Goal: Transaction & Acquisition: Obtain resource

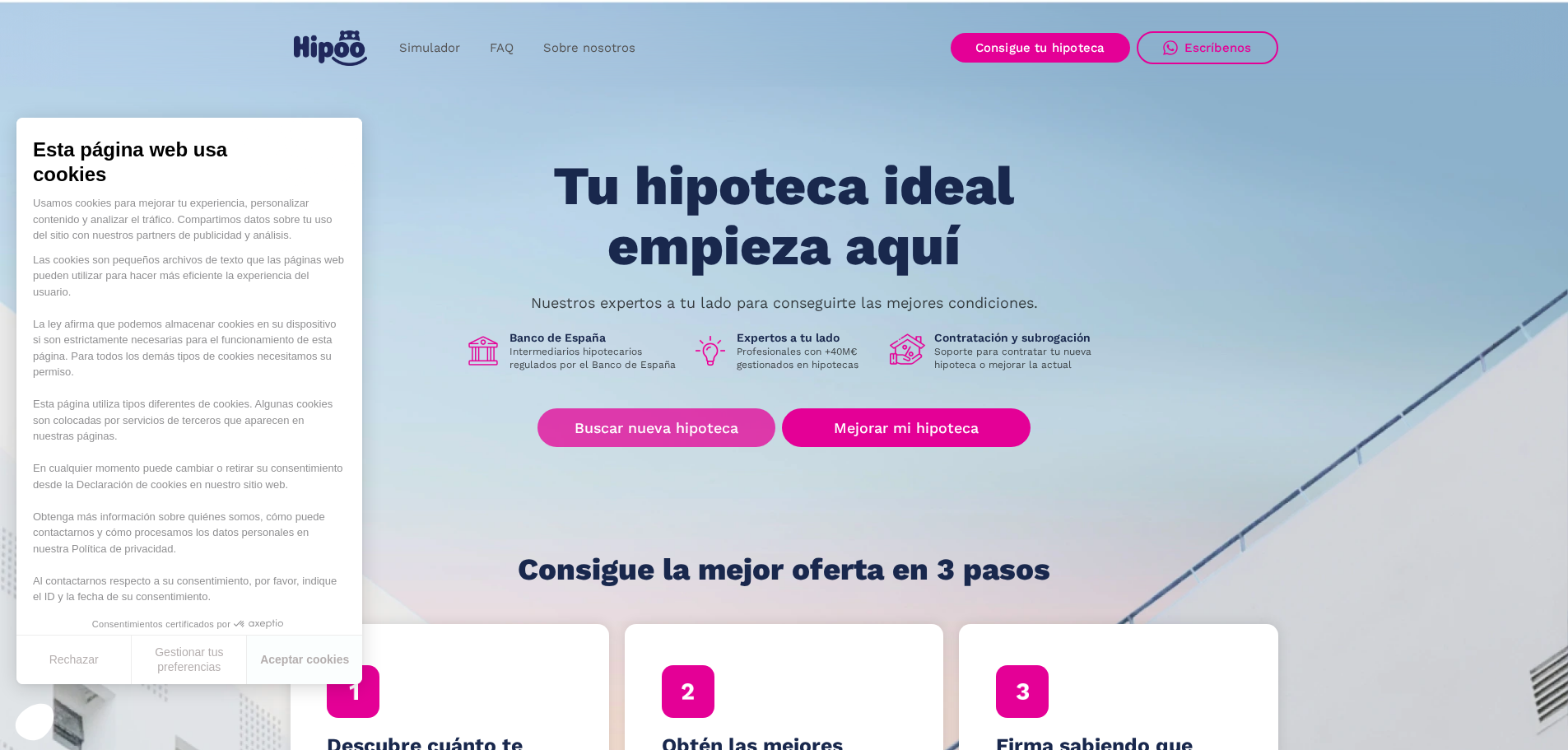
click at [679, 428] on link "Buscar nueva hipoteca" at bounding box center [656, 427] width 238 height 39
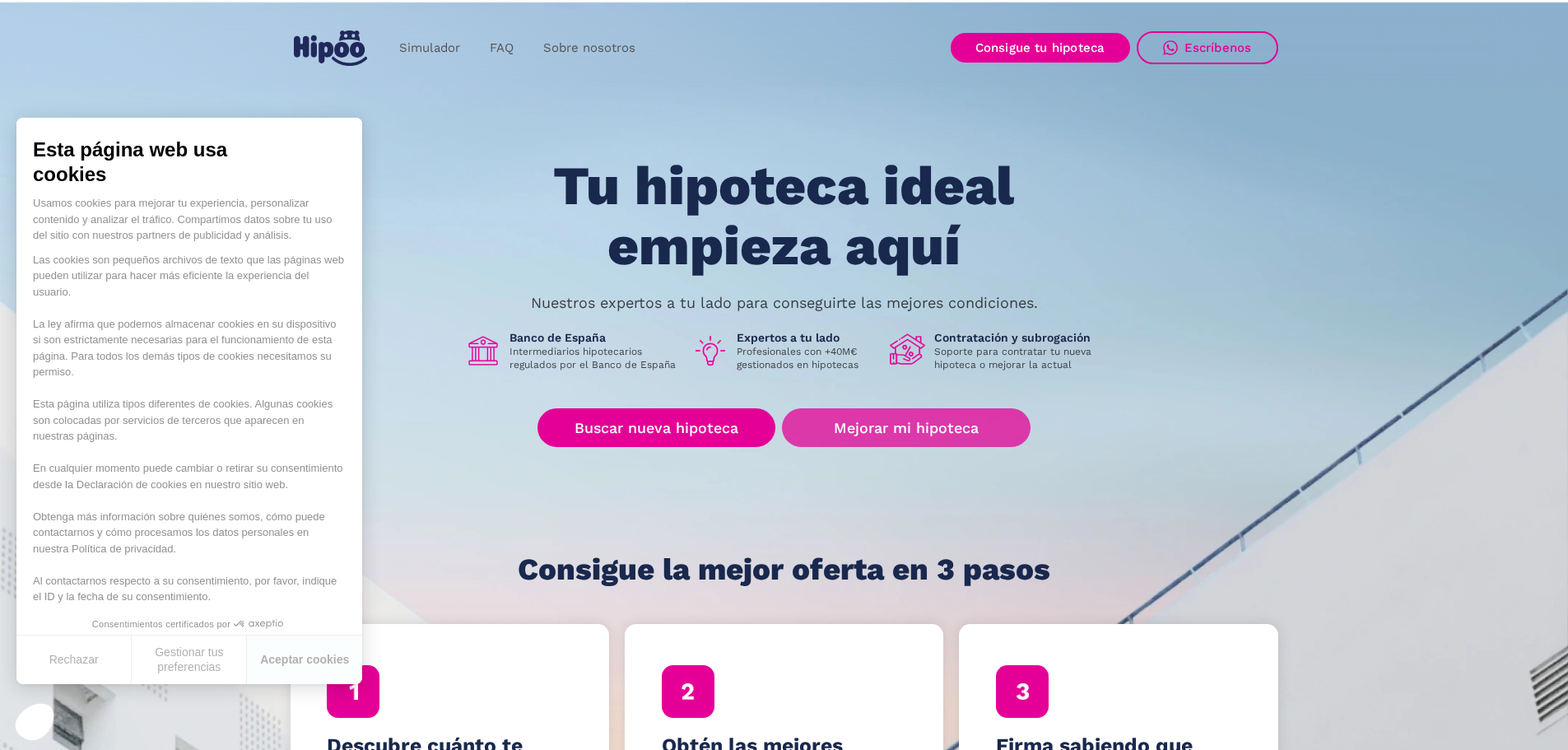
click at [907, 430] on link "Mejorar mi hipoteca" at bounding box center [906, 427] width 248 height 39
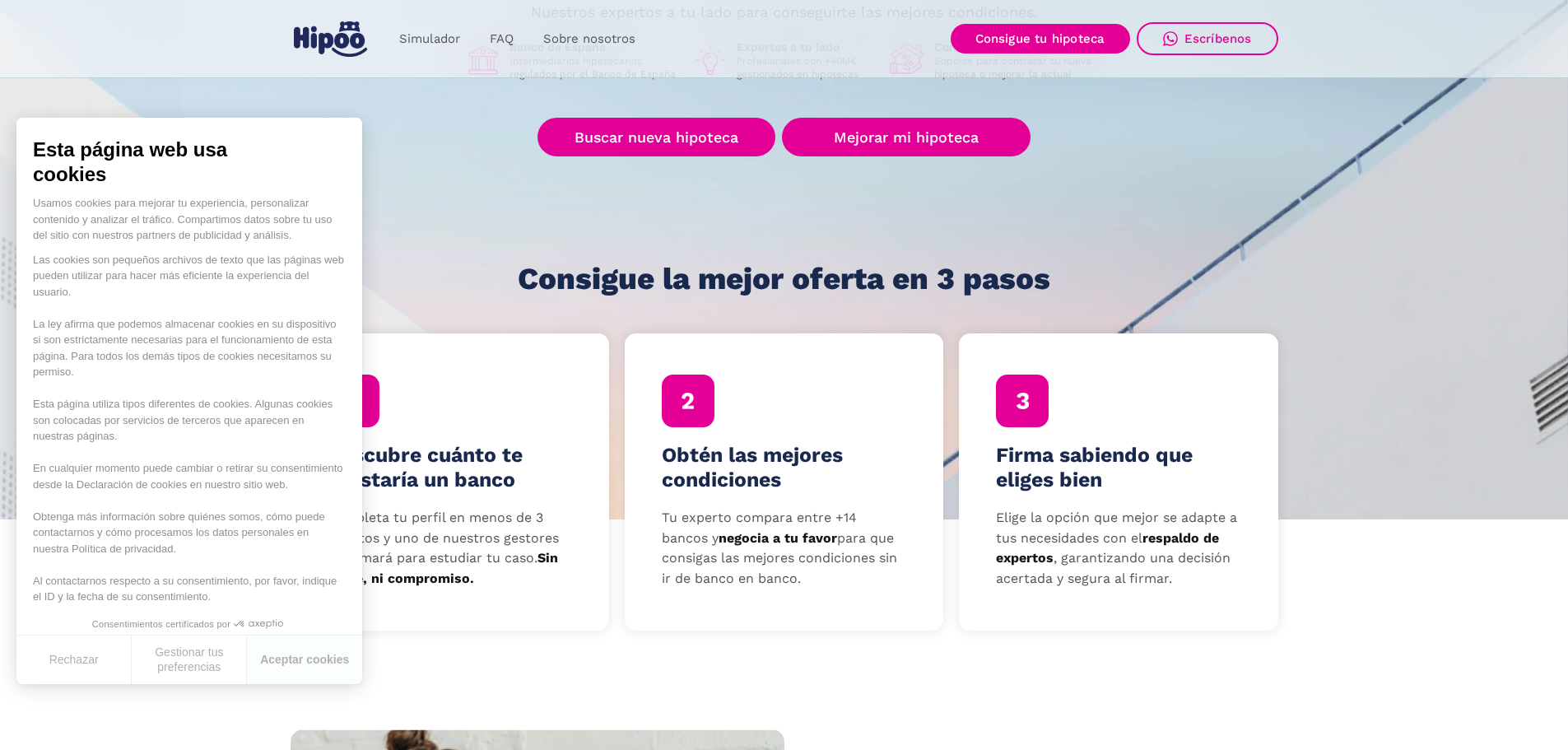
scroll to position [329, 0]
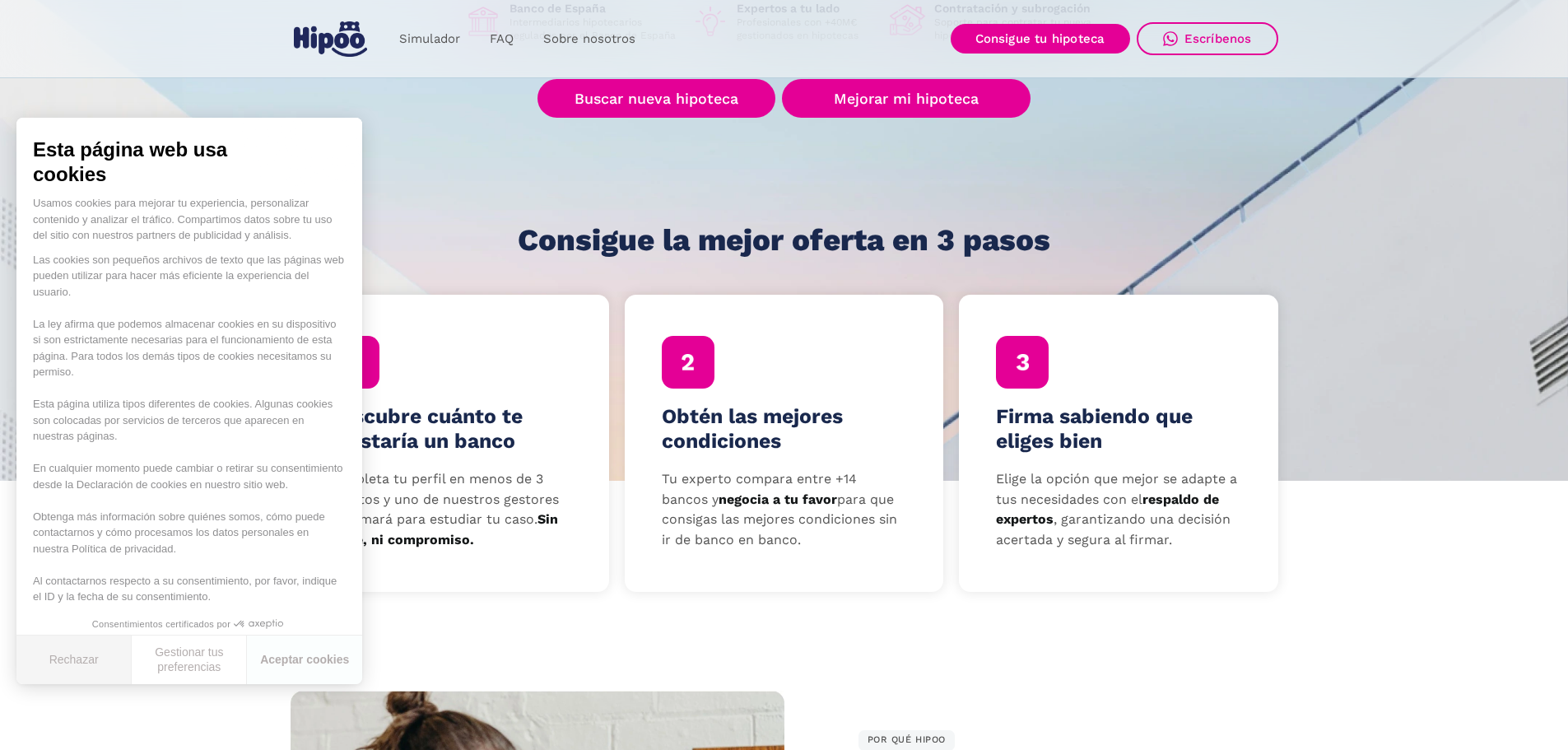
click at [95, 653] on button "Rechazar" at bounding box center [73, 660] width 115 height 49
